Goal: Task Accomplishment & Management: Use online tool/utility

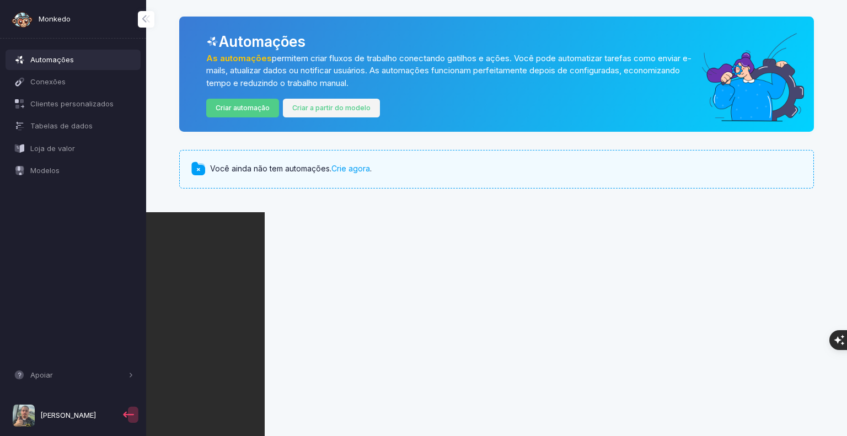
click at [324, 102] on link "Criar a partir do modelo" at bounding box center [332, 108] width 98 height 19
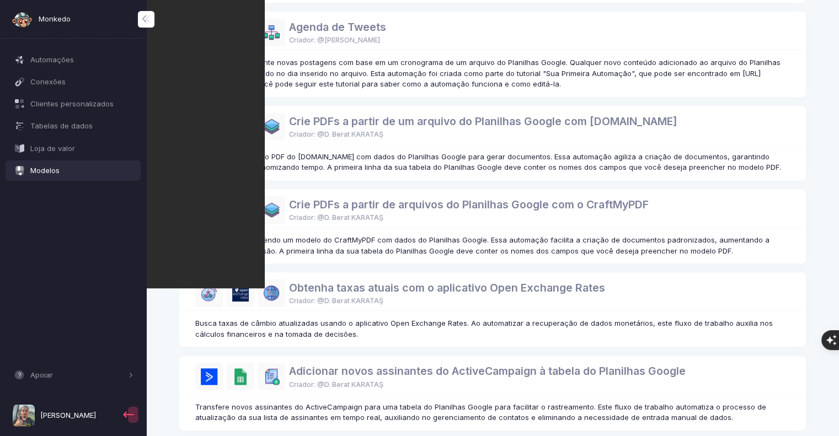
scroll to position [622, 0]
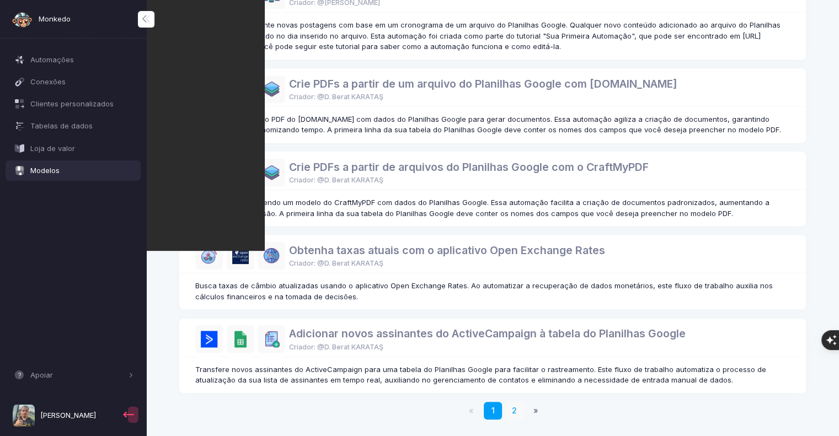
click at [510, 405] on link "2" at bounding box center [514, 411] width 18 height 18
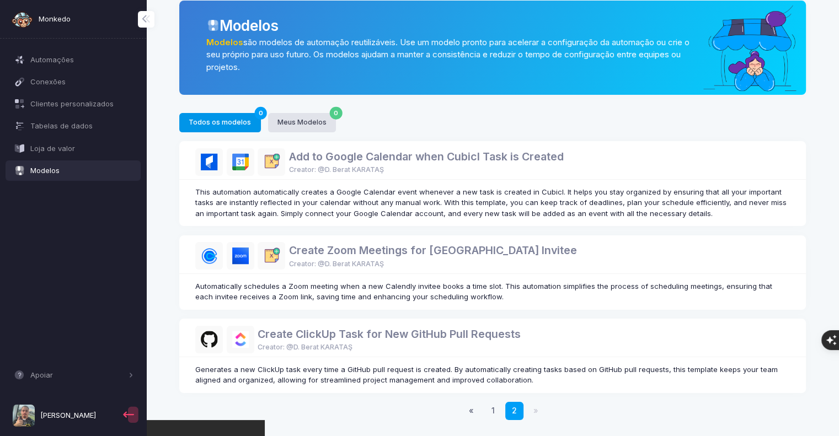
scroll to position [26, 0]
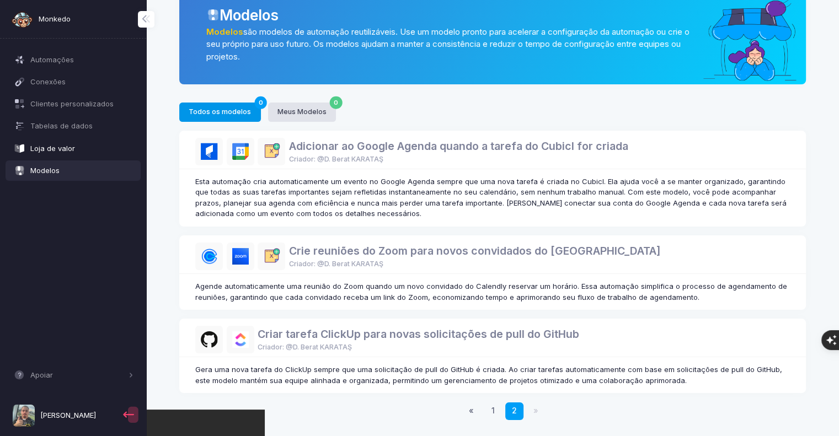
click at [61, 152] on font "Loja de valor" at bounding box center [52, 148] width 45 height 9
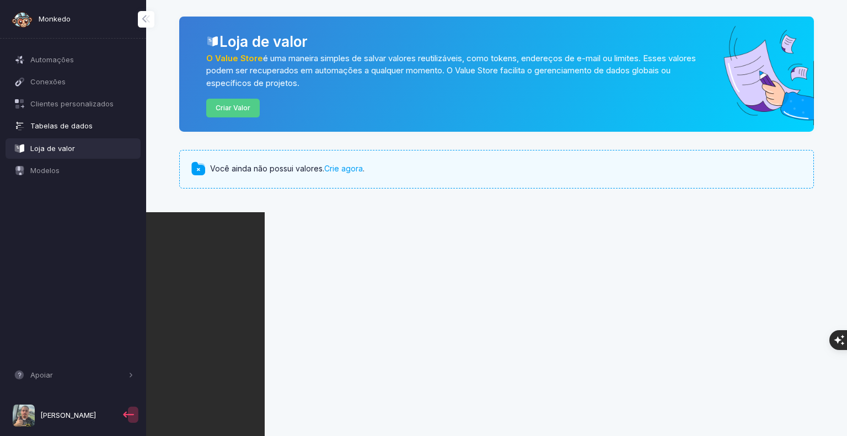
click at [65, 123] on font "Tabelas de dados" at bounding box center [61, 125] width 62 height 9
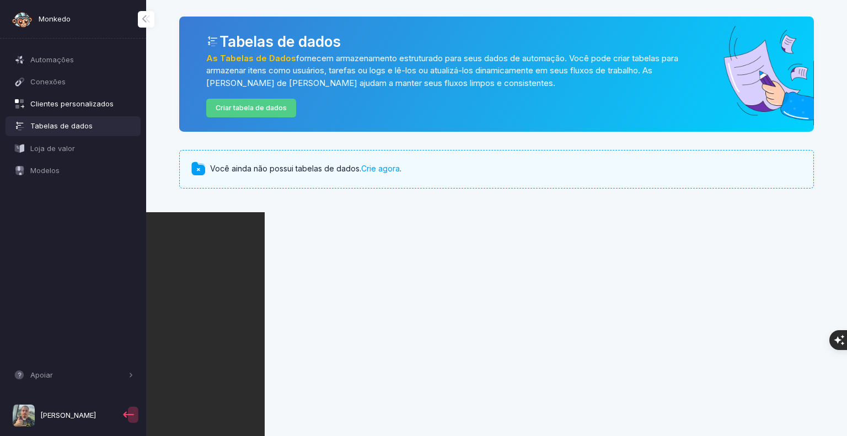
click at [77, 105] on font "Clientes personalizados" at bounding box center [71, 103] width 83 height 9
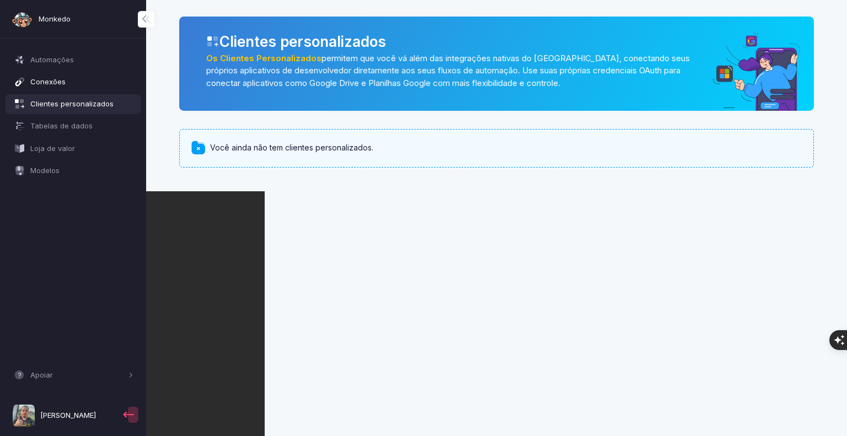
click at [55, 73] on link "Conexões" at bounding box center [74, 82] width 136 height 20
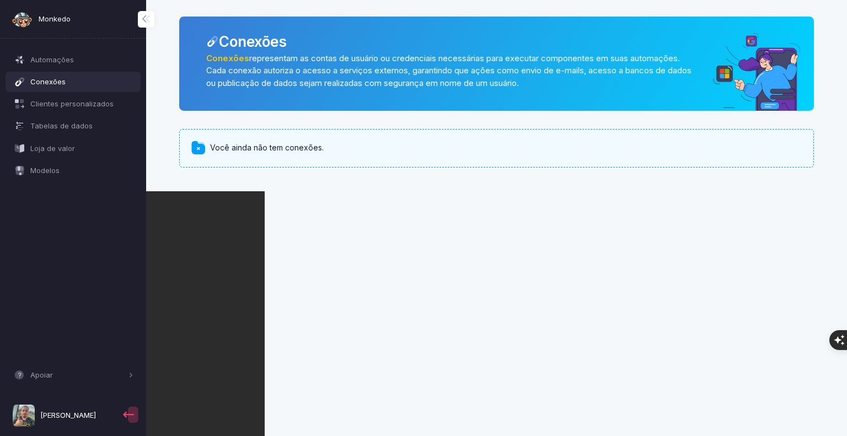
click at [216, 159] on div "Você ainda não tem conexões." at bounding box center [496, 148] width 635 height 39
click at [82, 66] on link "Automações" at bounding box center [74, 60] width 136 height 20
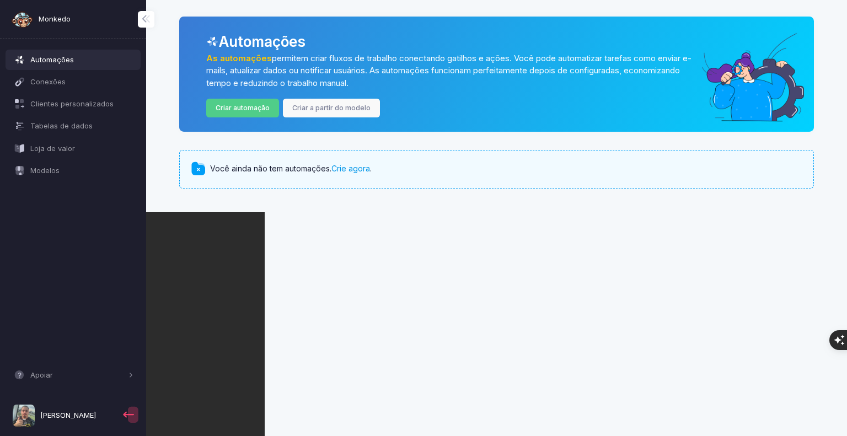
click at [353, 170] on font "Crie agora" at bounding box center [351, 168] width 39 height 9
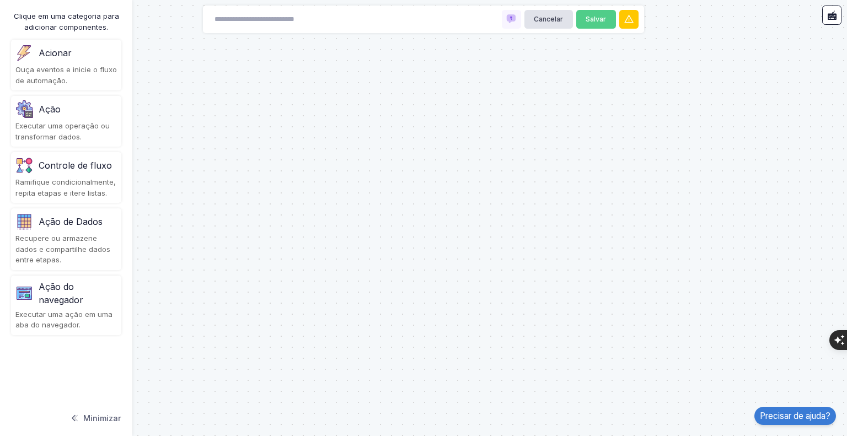
click at [67, 59] on div "Acionar" at bounding box center [55, 52] width 33 height 13
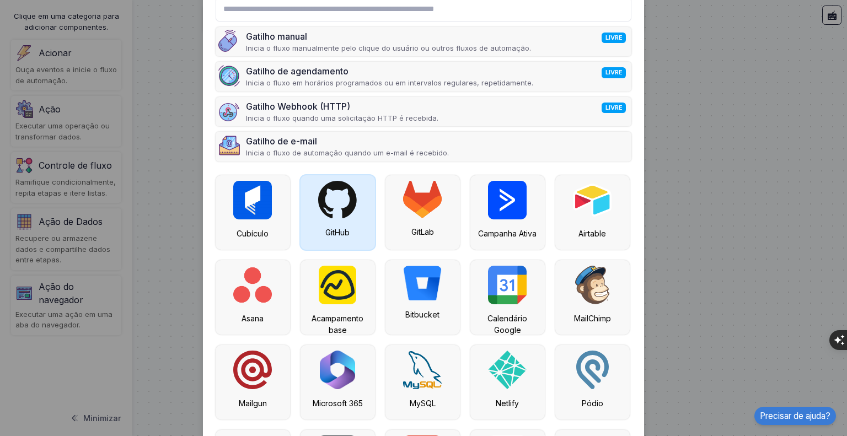
scroll to position [192, 0]
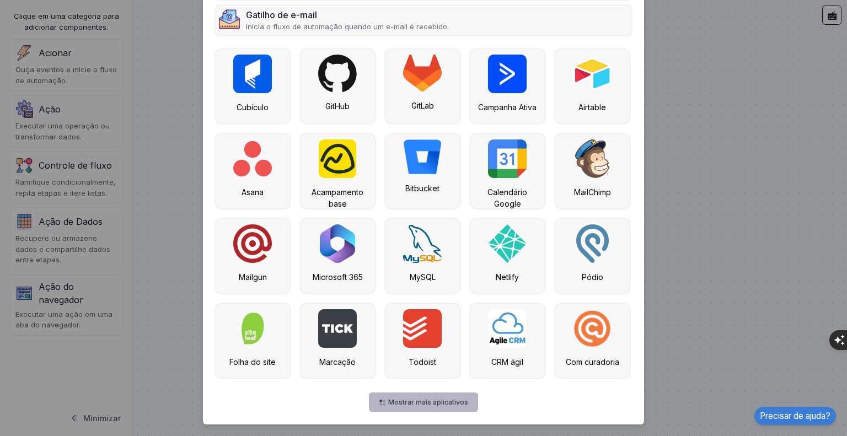
click at [409, 405] on font "Mostrar mais aplicativos" at bounding box center [428, 402] width 80 height 8
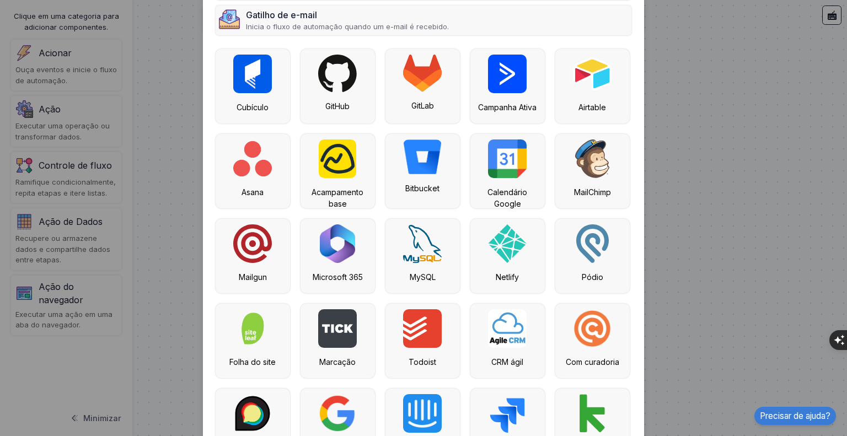
click at [403, 402] on img at bounding box center [422, 413] width 39 height 39
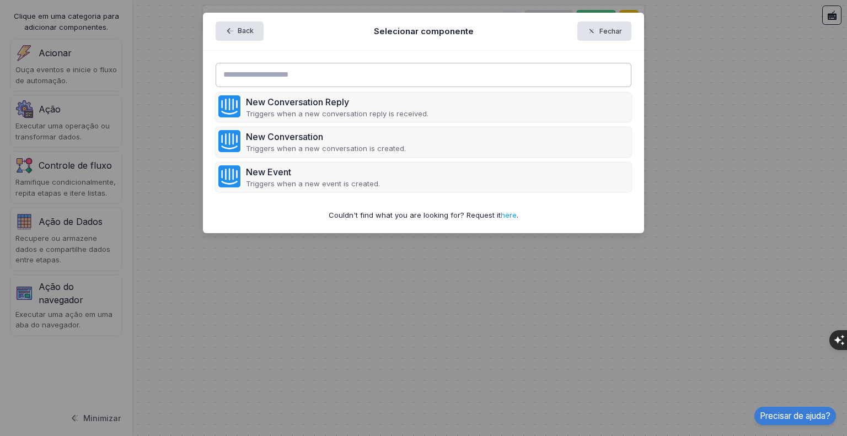
scroll to position [0, 0]
click at [238, 36] on button "Voltar" at bounding box center [241, 31] width 51 height 19
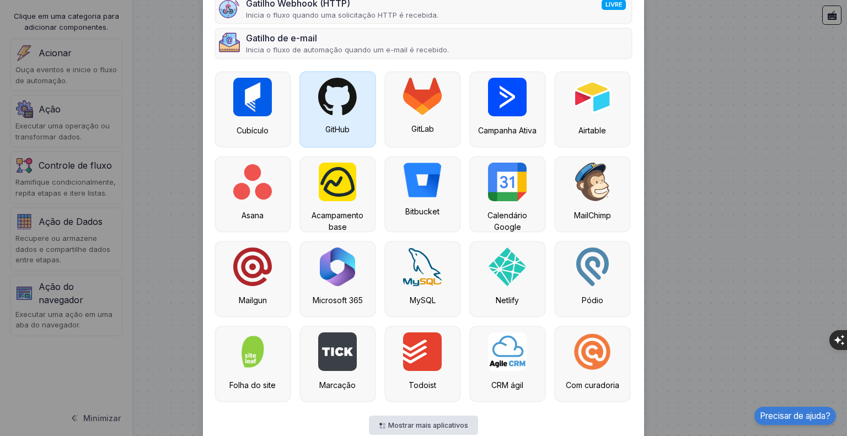
scroll to position [192, 0]
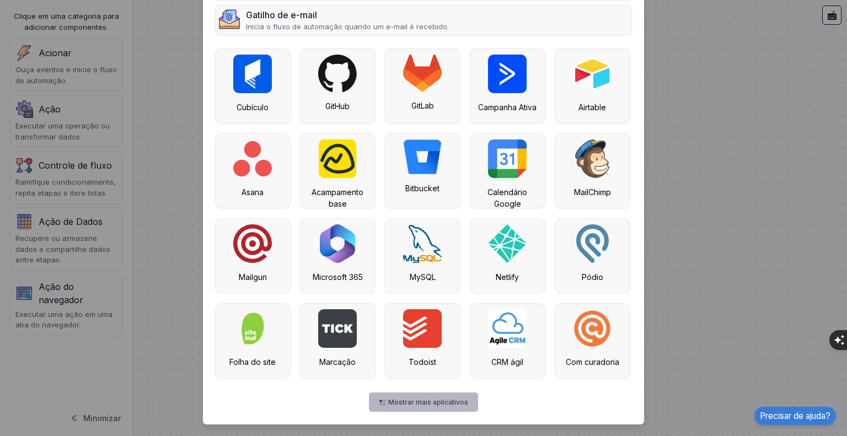
click at [388, 404] on font "Mostrar mais aplicativos" at bounding box center [428, 402] width 80 height 8
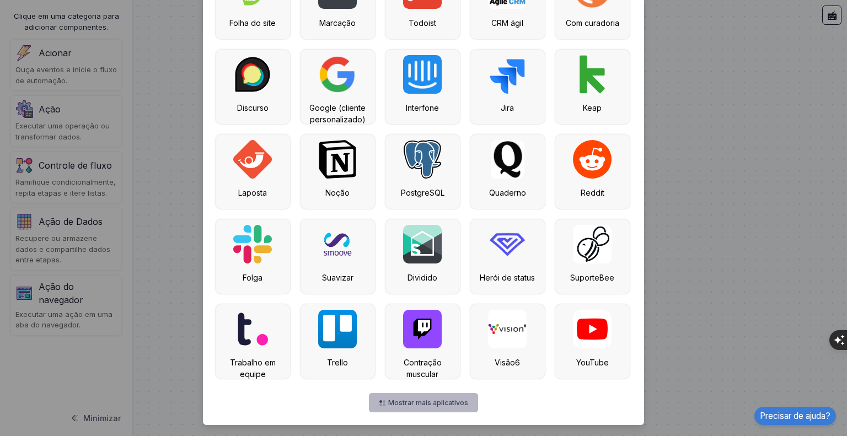
scroll to position [532, 0]
click at [414, 401] on font "Mostrar mais aplicativos" at bounding box center [428, 402] width 80 height 8
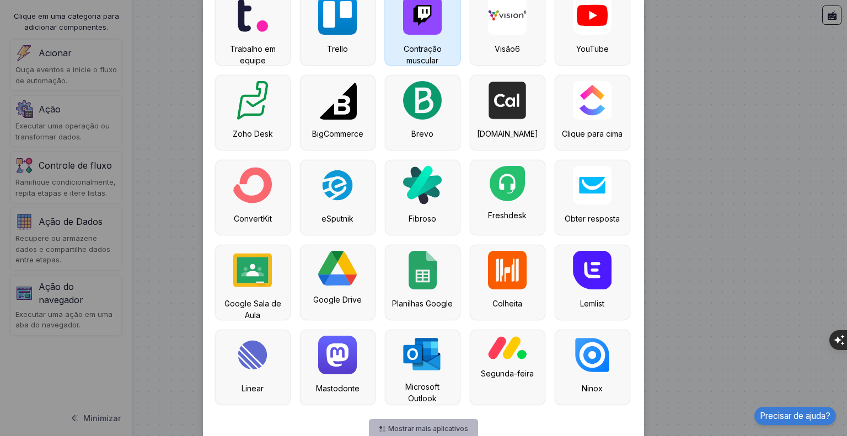
scroll to position [872, 0]
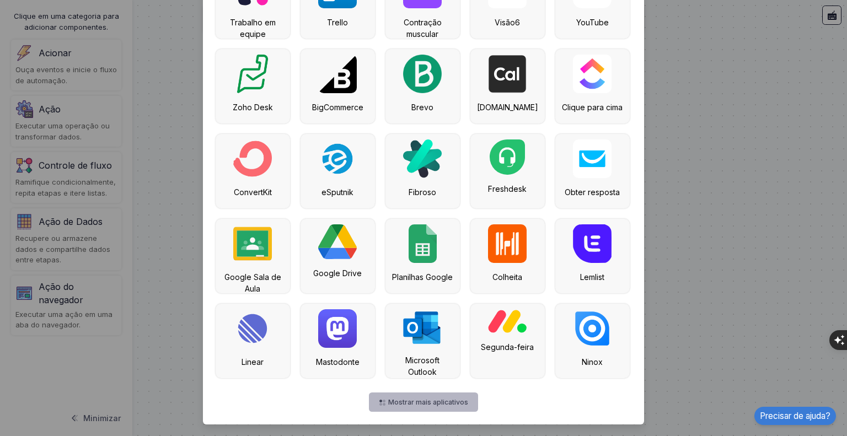
click at [390, 394] on button "Mostrar mais aplicativos" at bounding box center [423, 402] width 109 height 19
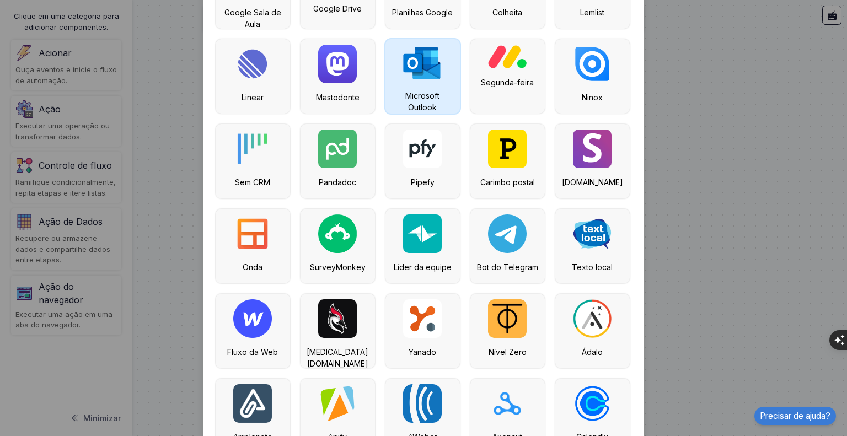
scroll to position [1139, 0]
